Goal: Task Accomplishment & Management: Use online tool/utility

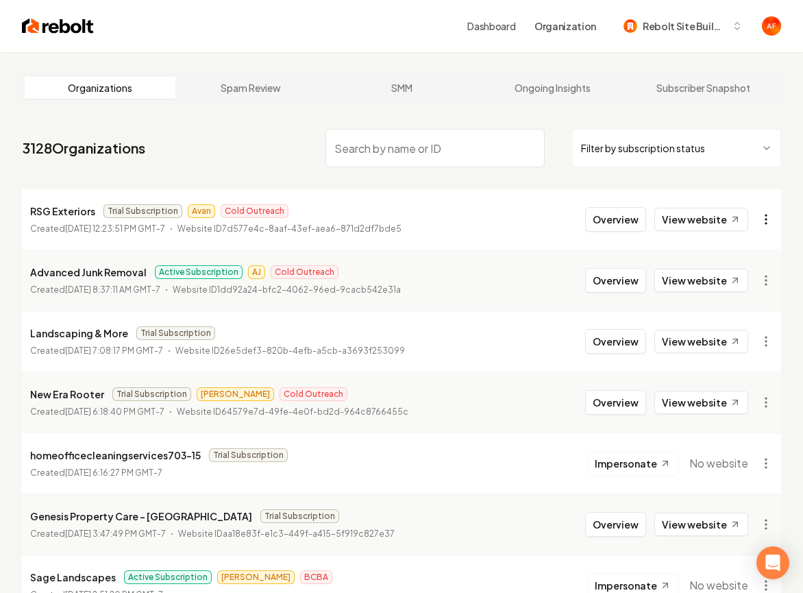
click at [772, 222] on html "Dashboard Organization Rebolt Site Builder Organizations Spam Review SMM Ongoin…" at bounding box center [401, 296] width 803 height 593
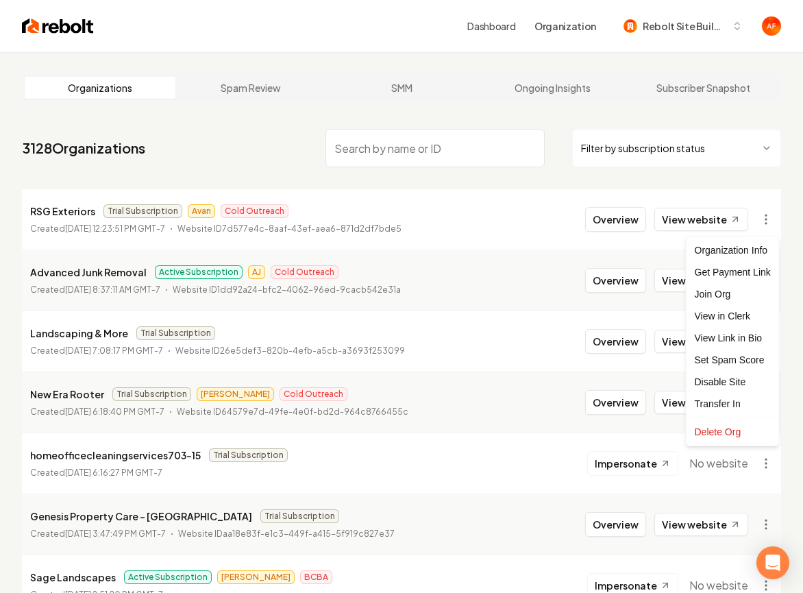
click at [763, 175] on html "Dashboard Organization Rebolt Site Builder Organizations Spam Review SMM Ongoin…" at bounding box center [401, 296] width 803 height 593
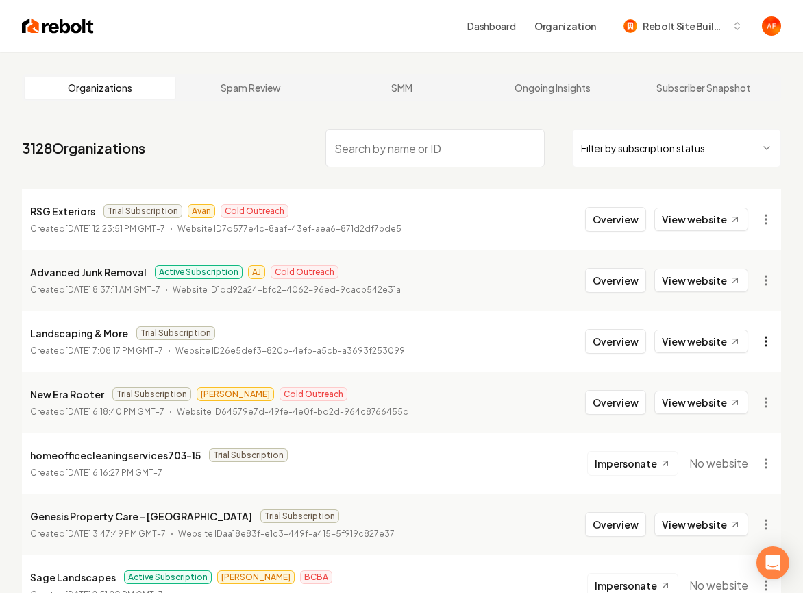
click at [769, 338] on html "Dashboard Organization Rebolt Site Builder Organizations Spam Review SMM Ongoin…" at bounding box center [401, 296] width 803 height 593
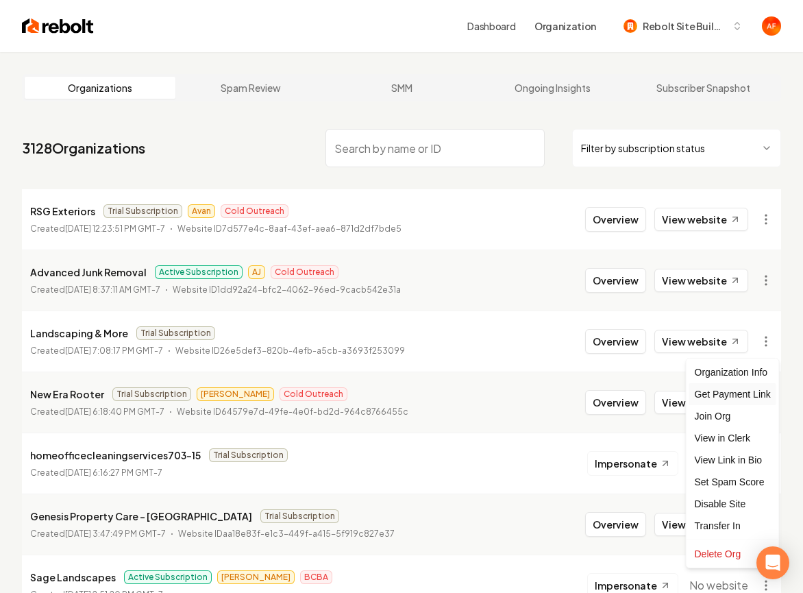
click at [727, 389] on div "Get Payment Link" at bounding box center [733, 394] width 87 height 22
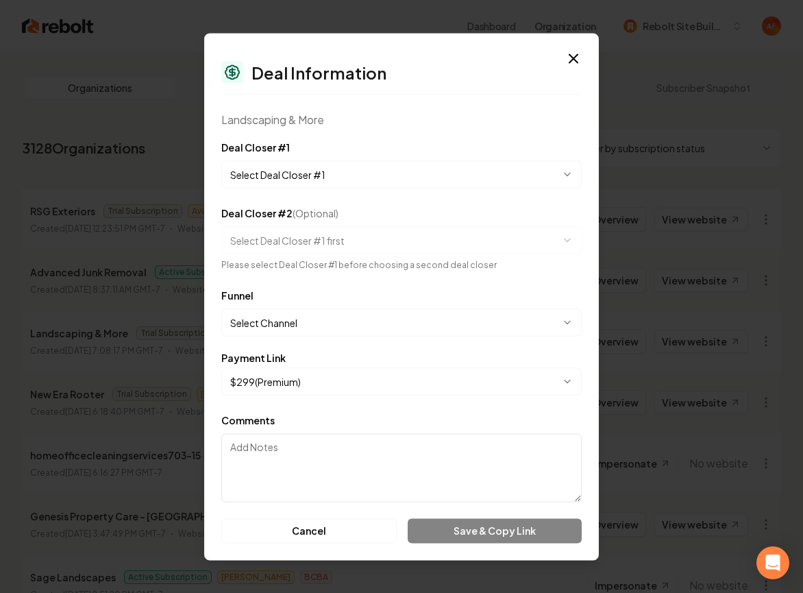
click at [409, 179] on body "Dashboard Organization Rebolt Site Builder Organizations Spam Review SMM Ongoin…" at bounding box center [401, 296] width 803 height 593
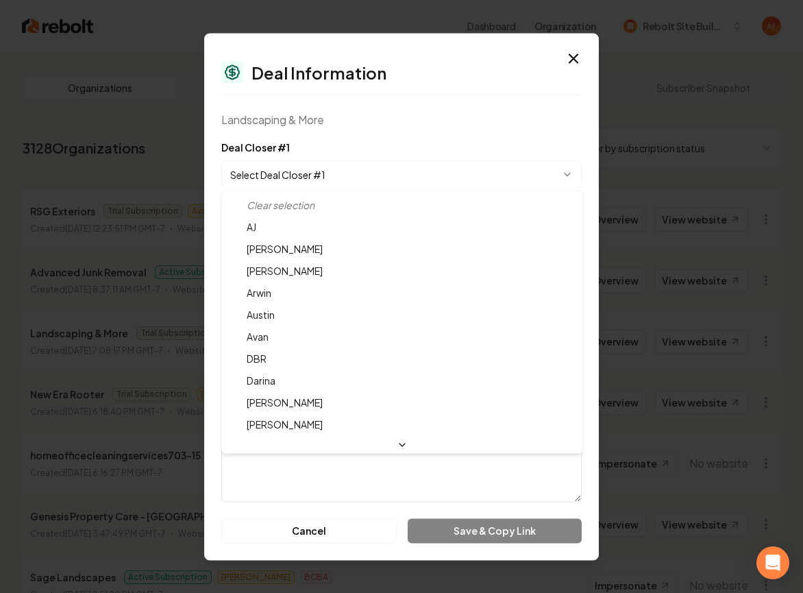
select select "**********"
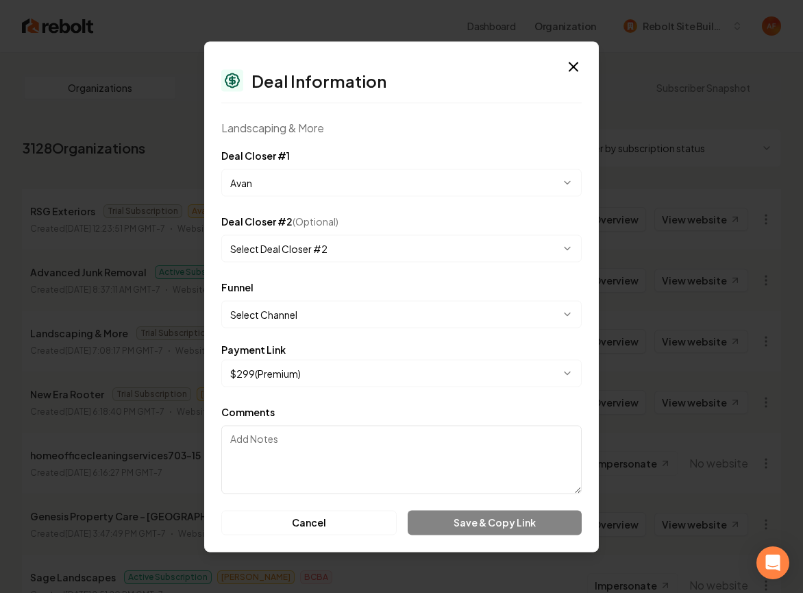
click at [358, 315] on body "Dashboard Organization Rebolt Site Builder Organizations Spam Review SMM Ongoin…" at bounding box center [401, 296] width 803 height 593
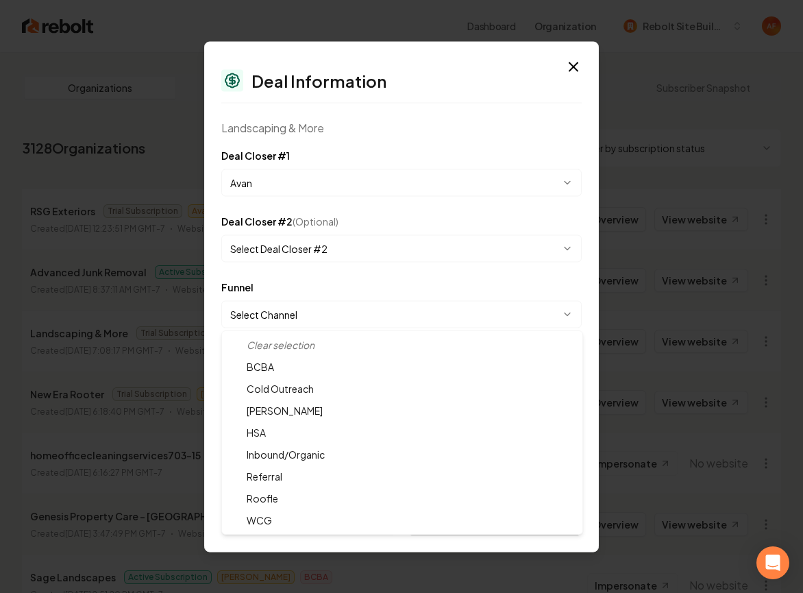
select select "**********"
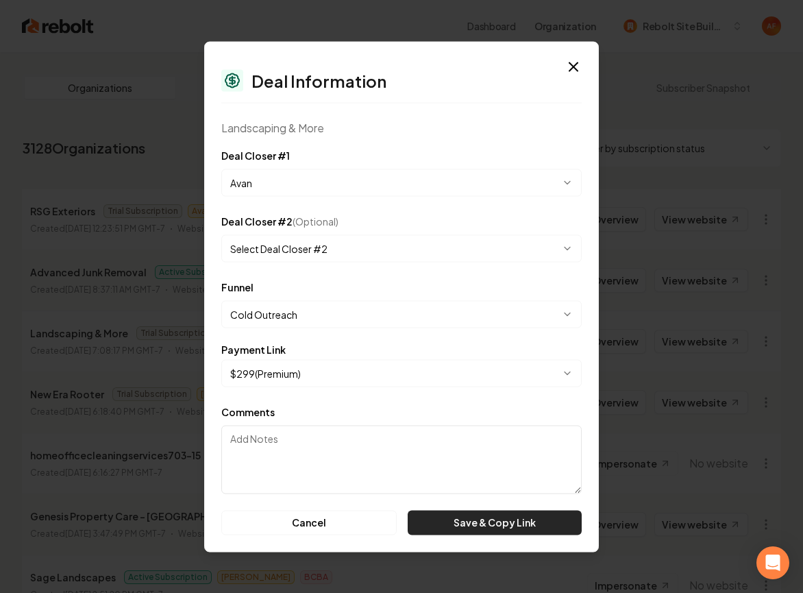
click at [535, 519] on button "Save & Copy Link" at bounding box center [495, 522] width 174 height 25
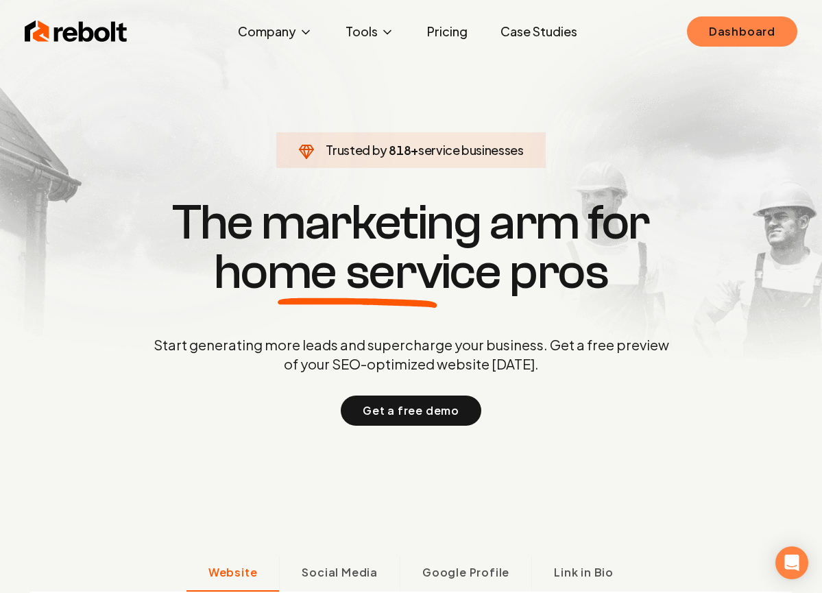
click at [709, 35] on link "Dashboard" at bounding box center [742, 31] width 110 height 30
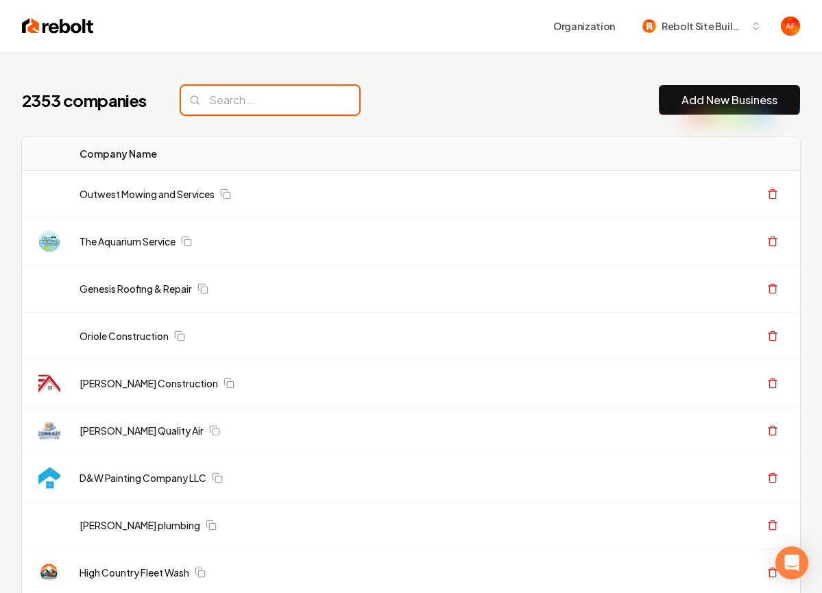
click at [268, 95] on input "search" at bounding box center [270, 100] width 178 height 29
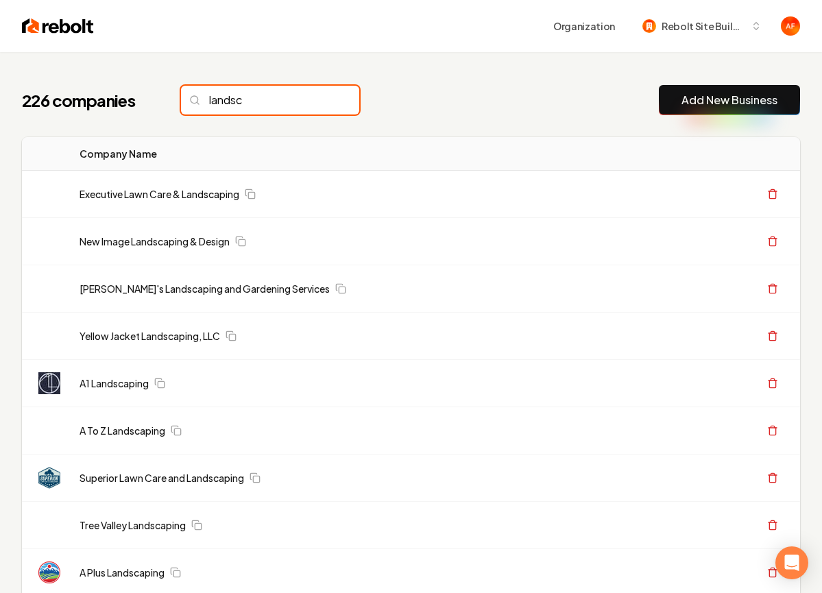
type input "landsc"
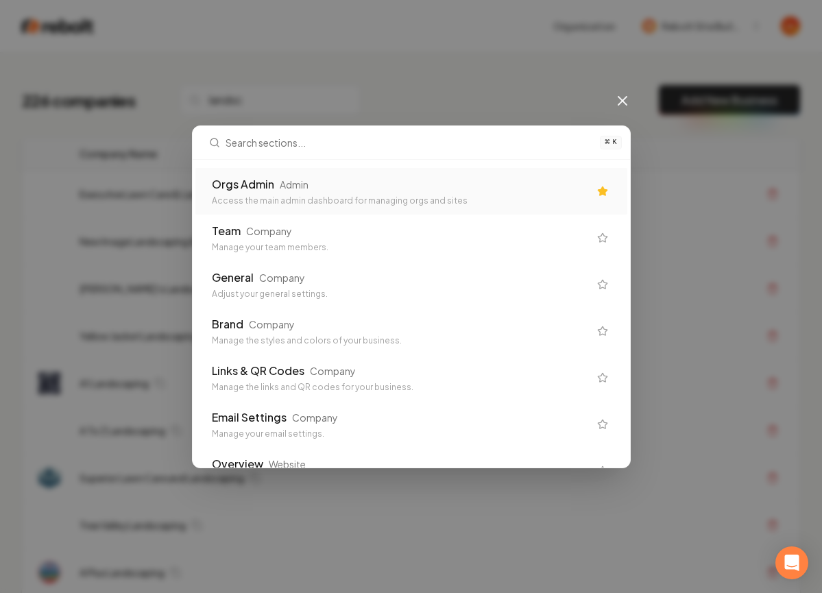
click at [265, 191] on div "Orgs Admin" at bounding box center [243, 184] width 62 height 16
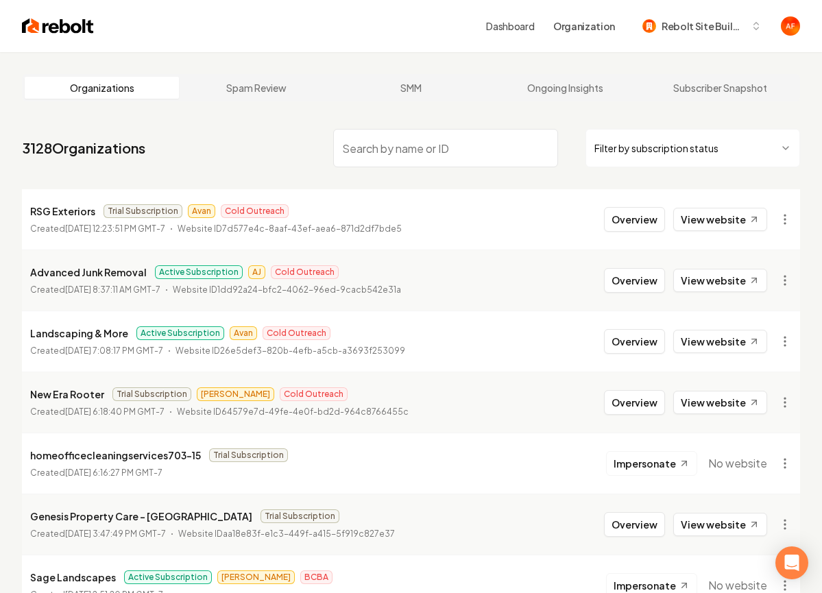
click at [403, 145] on input "search" at bounding box center [445, 148] width 225 height 38
click at [388, 148] on input "search" at bounding box center [445, 148] width 225 height 38
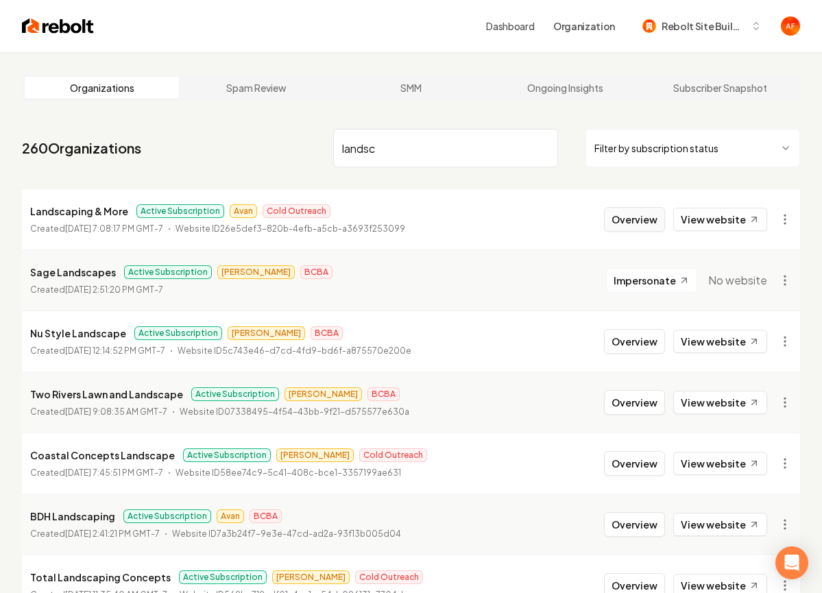
type input "landsc"
click at [639, 217] on button "Overview" at bounding box center [634, 219] width 61 height 25
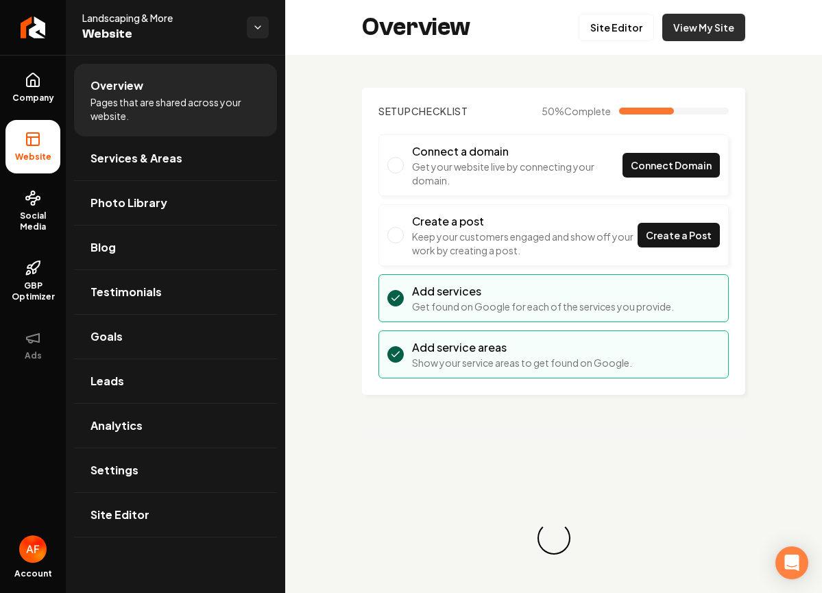
click at [711, 23] on link "View My Site" at bounding box center [703, 27] width 83 height 27
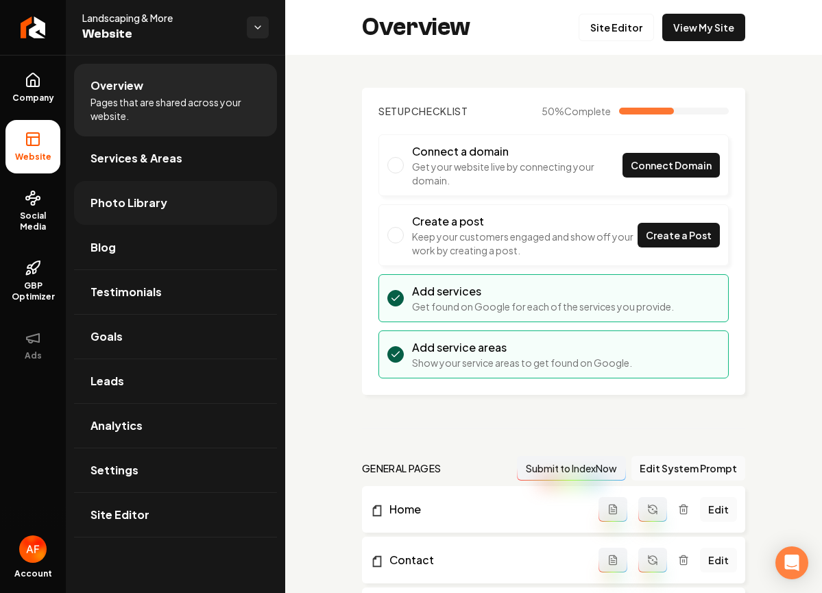
click at [132, 190] on link "Photo Library" at bounding box center [175, 203] width 203 height 44
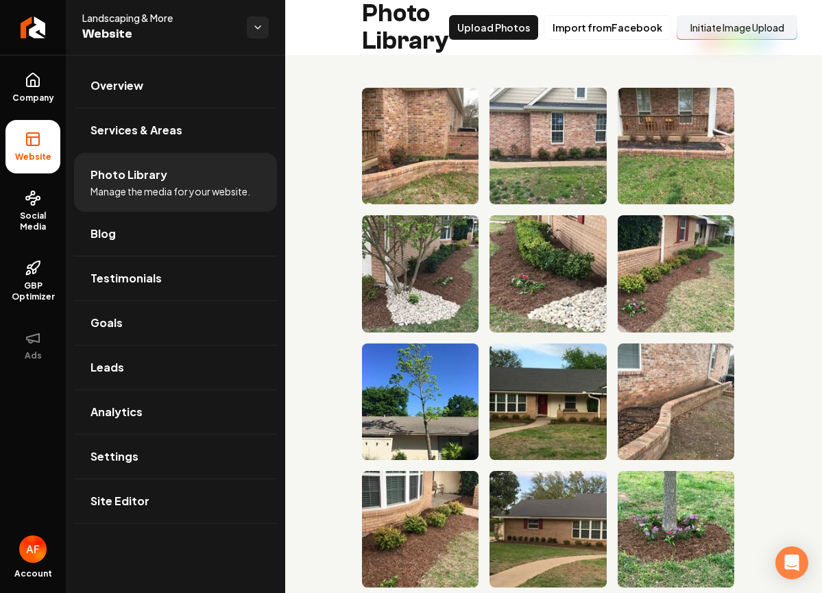
click at [714, 30] on button "Initiate Image Upload" at bounding box center [737, 27] width 121 height 25
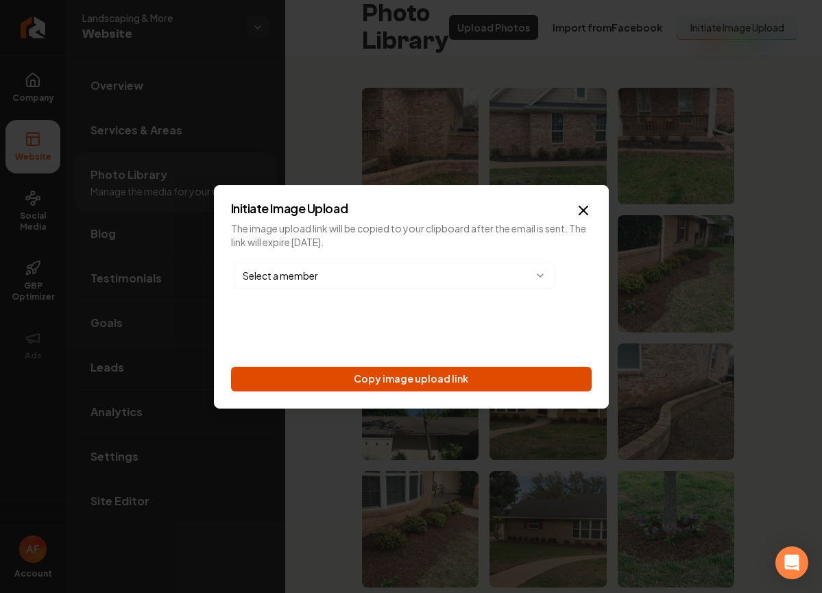
click at [456, 379] on button "Copy image upload link" at bounding box center [411, 379] width 361 height 25
